Goal: Find specific page/section: Locate item on page

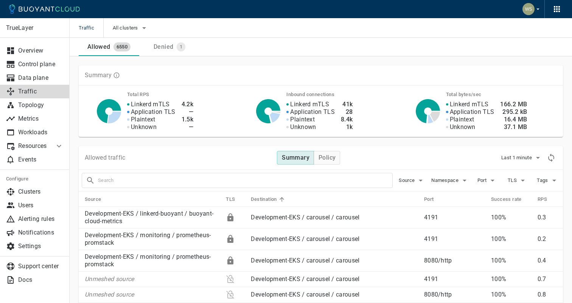
scroll to position [1145, 0]
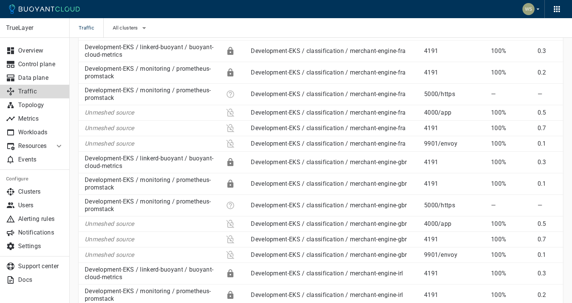
scroll to position [101, 0]
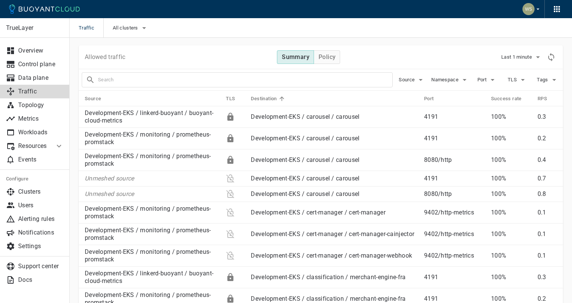
click at [215, 79] on input "text" at bounding box center [245, 79] width 294 height 11
type input "suspense"
